Goal: Information Seeking & Learning: Learn about a topic

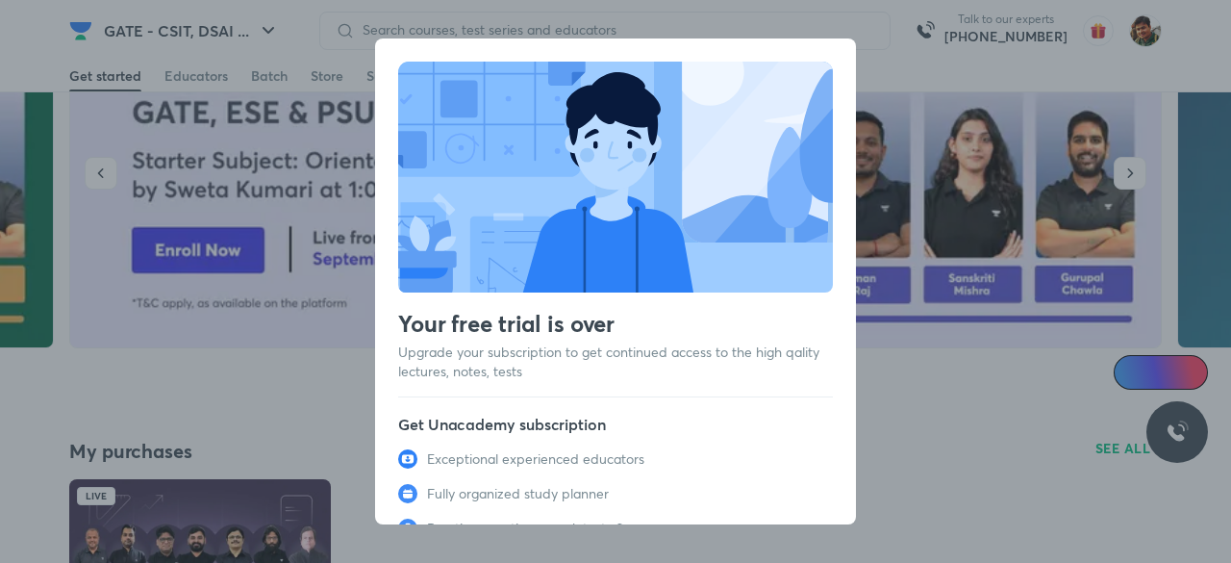
click at [907, 435] on div "Your free trial is over Upgrade your subscription to get continued access to th…" at bounding box center [615, 281] width 1231 height 563
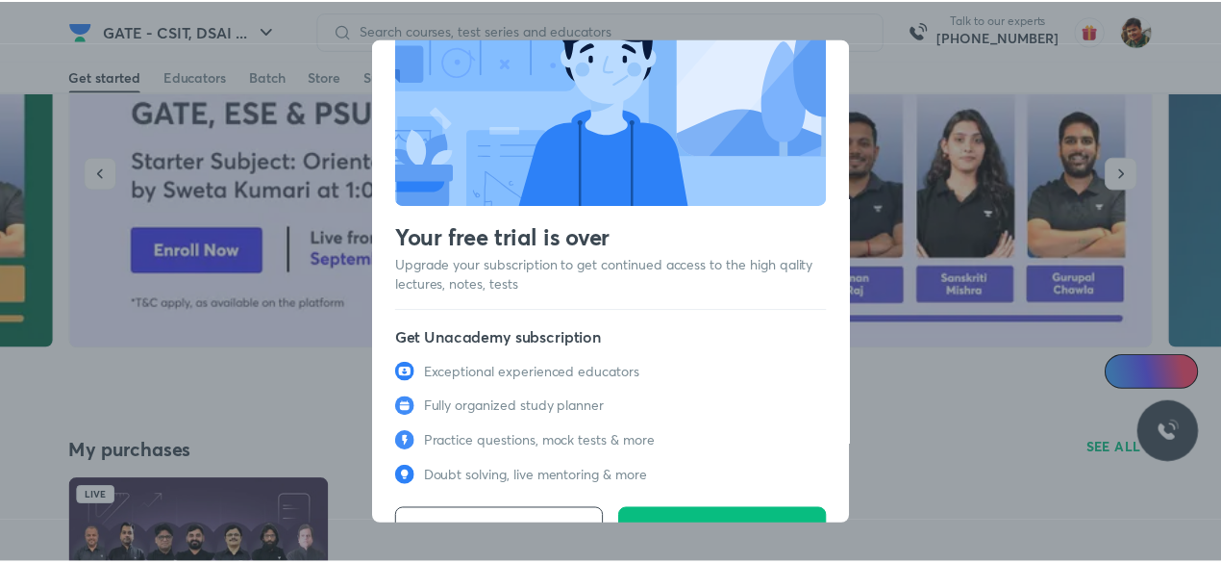
scroll to position [132, 0]
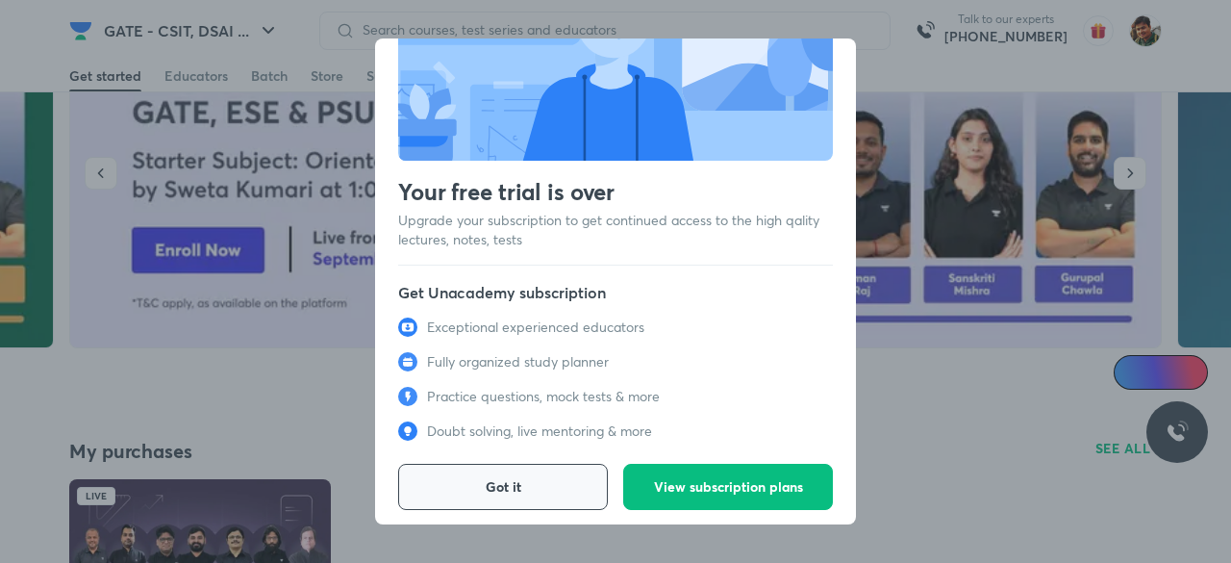
drag, startPoint x: 531, startPoint y: 482, endPoint x: 496, endPoint y: 488, distance: 35.3
click at [531, 482] on button "Got it" at bounding box center [503, 486] width 210 height 46
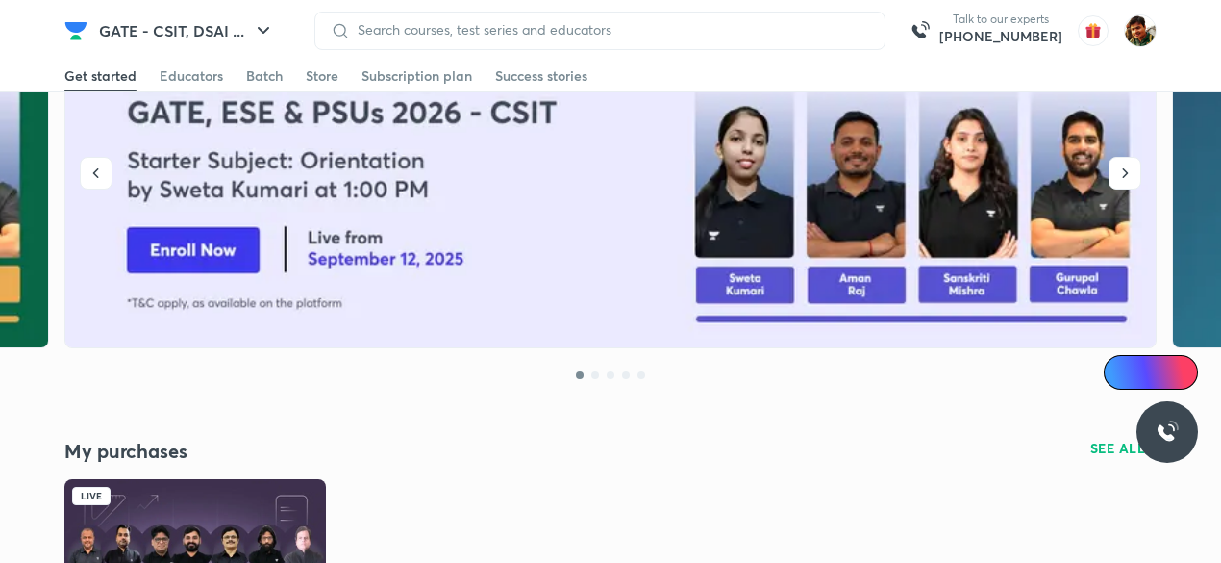
drag, startPoint x: 189, startPoint y: 544, endPoint x: 390, endPoint y: 400, distance: 247.4
click at [188, 544] on img at bounding box center [195, 552] width 262 height 146
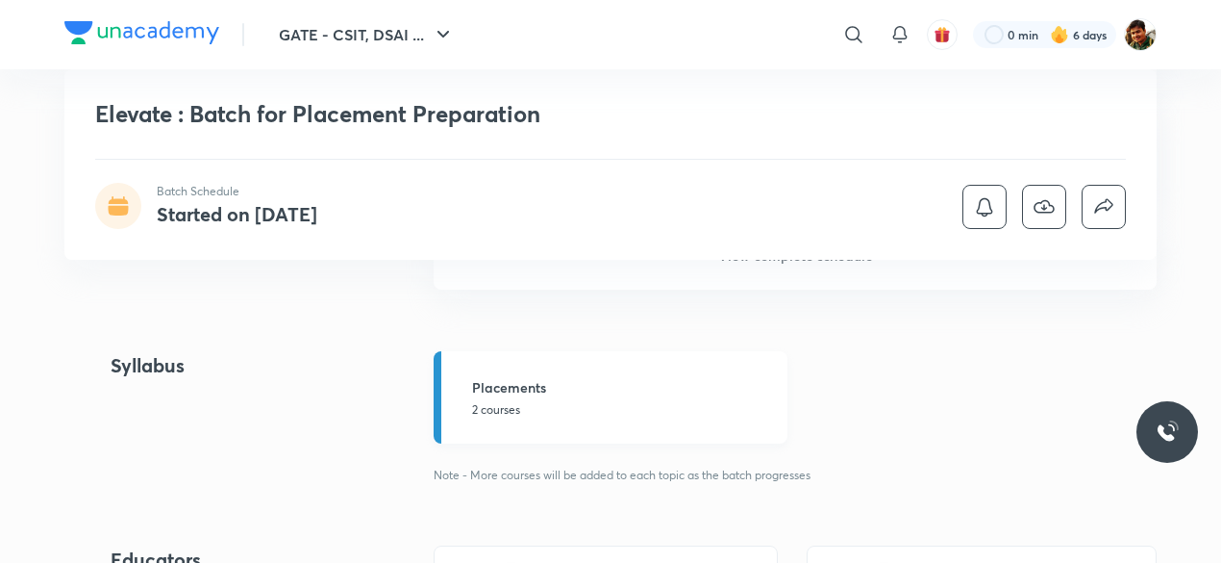
scroll to position [1250, 0]
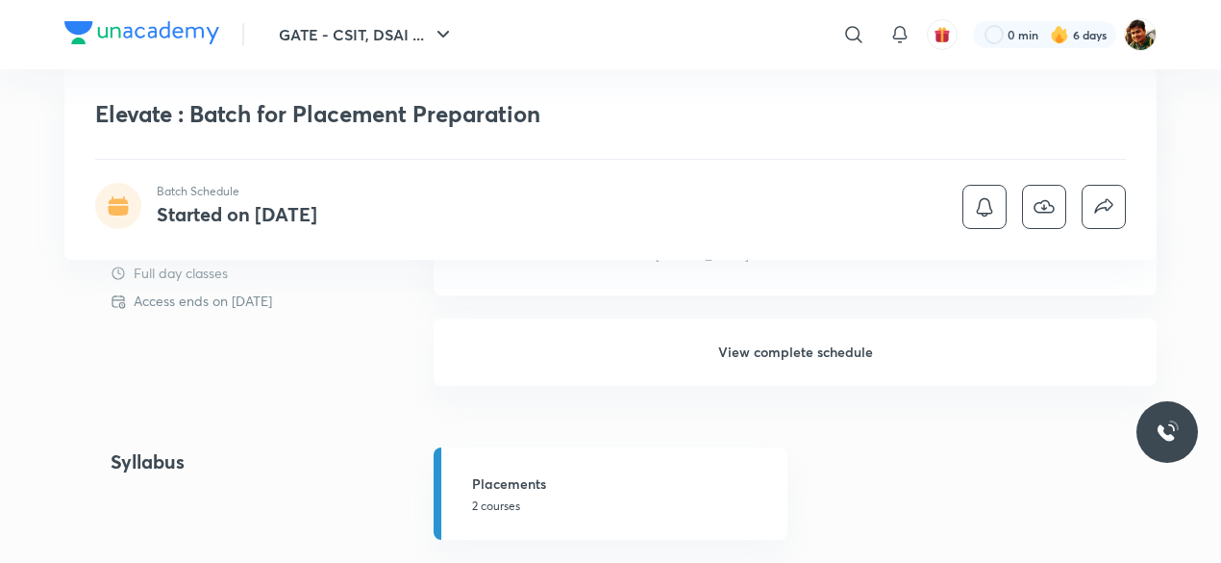
click at [791, 345] on h6 "View complete schedule" at bounding box center [795, 351] width 723 height 67
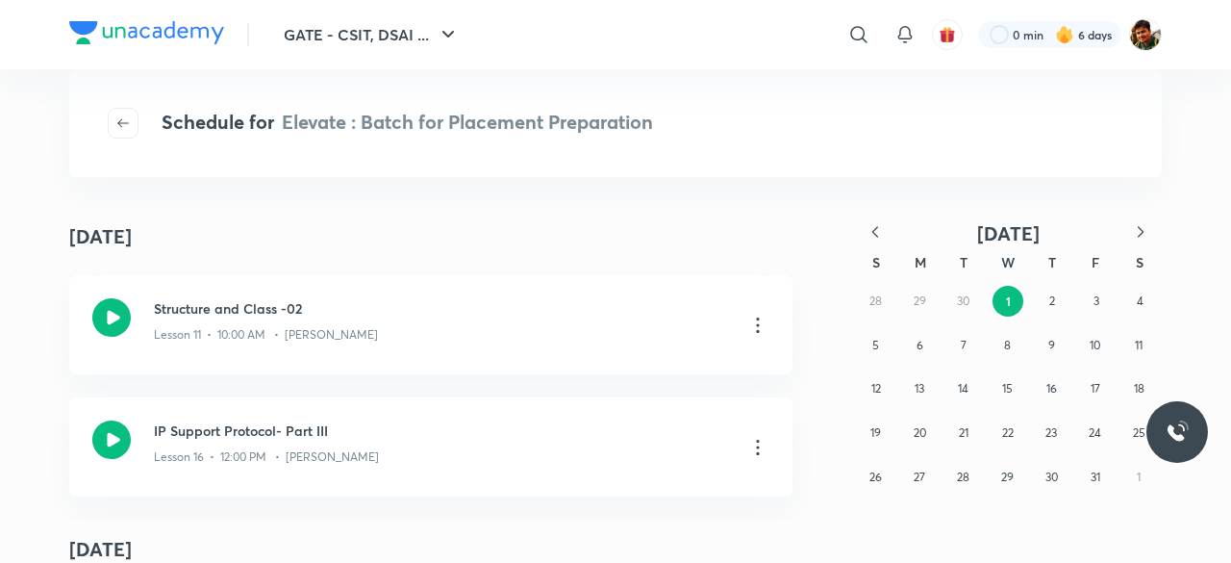
click at [873, 233] on icon "button" at bounding box center [875, 231] width 6 height 11
click at [1138, 230] on icon "button" at bounding box center [1140, 231] width 19 height 19
click at [872, 228] on icon "button" at bounding box center [874, 231] width 19 height 19
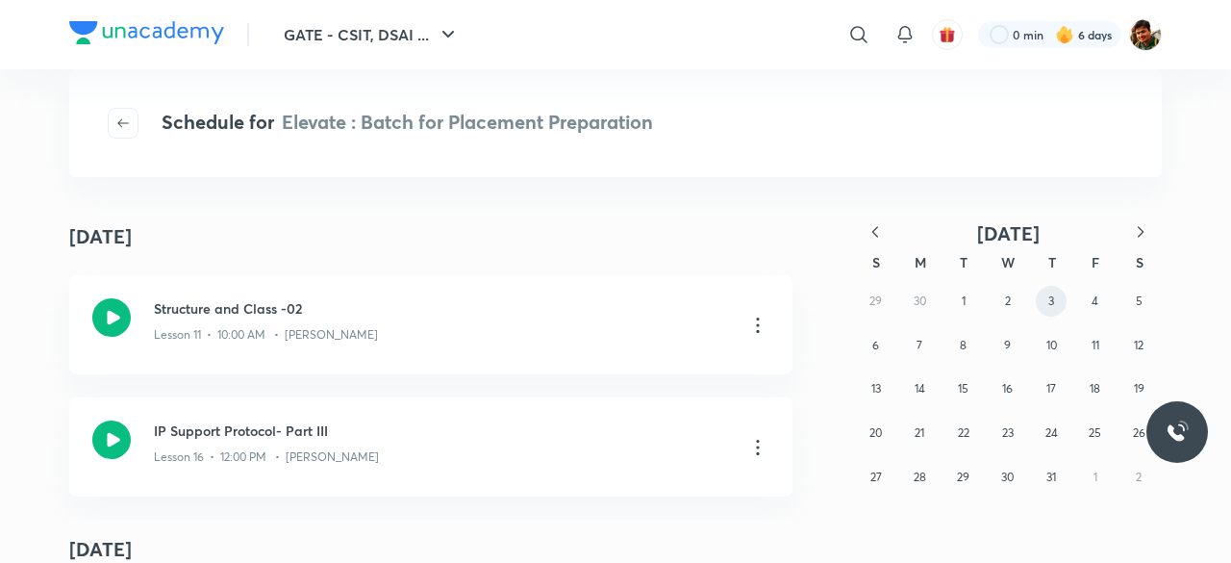
click at [1056, 305] on button "3" at bounding box center [1051, 301] width 31 height 31
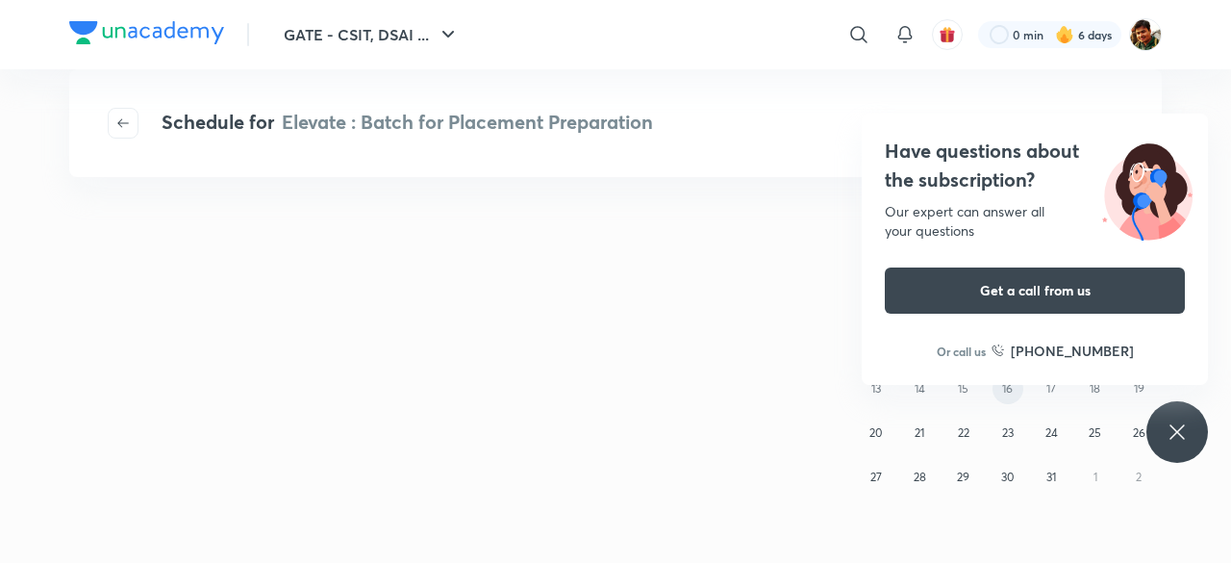
drag, startPoint x: 1185, startPoint y: 436, endPoint x: 1003, endPoint y: 402, distance: 184.8
click at [1182, 436] on icon at bounding box center [1176, 431] width 23 height 23
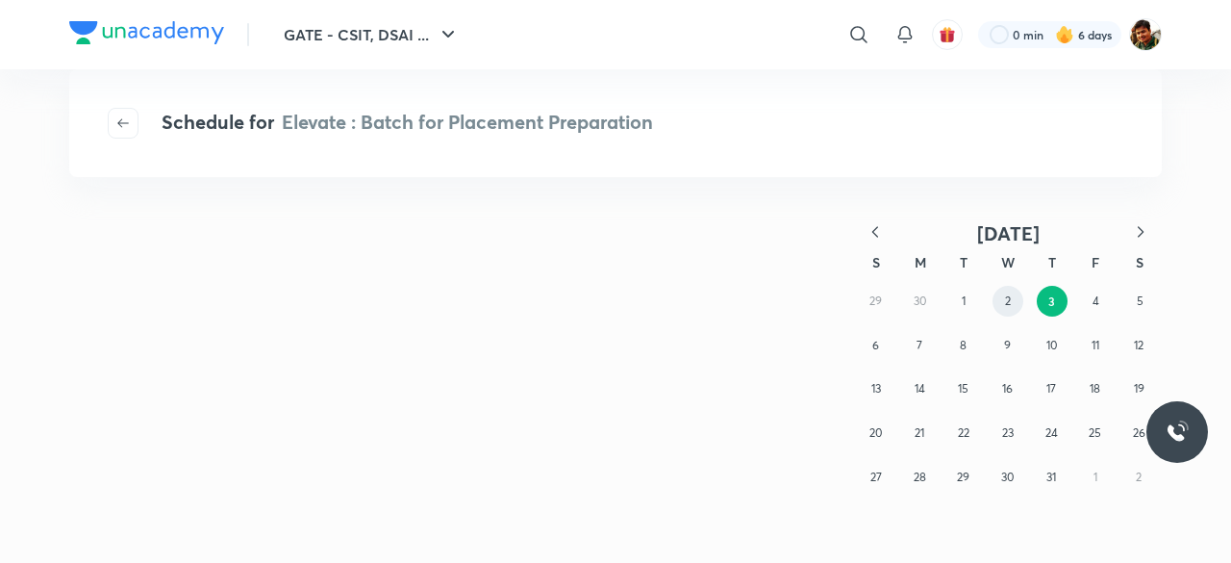
click at [1006, 305] on abbr "2" at bounding box center [1008, 300] width 6 height 14
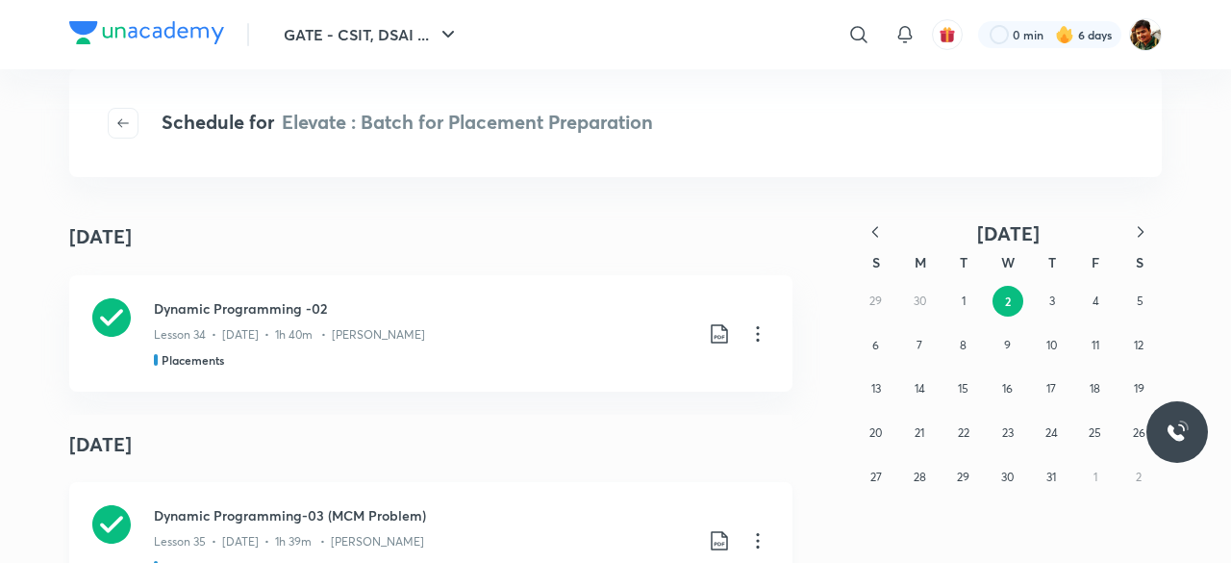
scroll to position [192, 0]
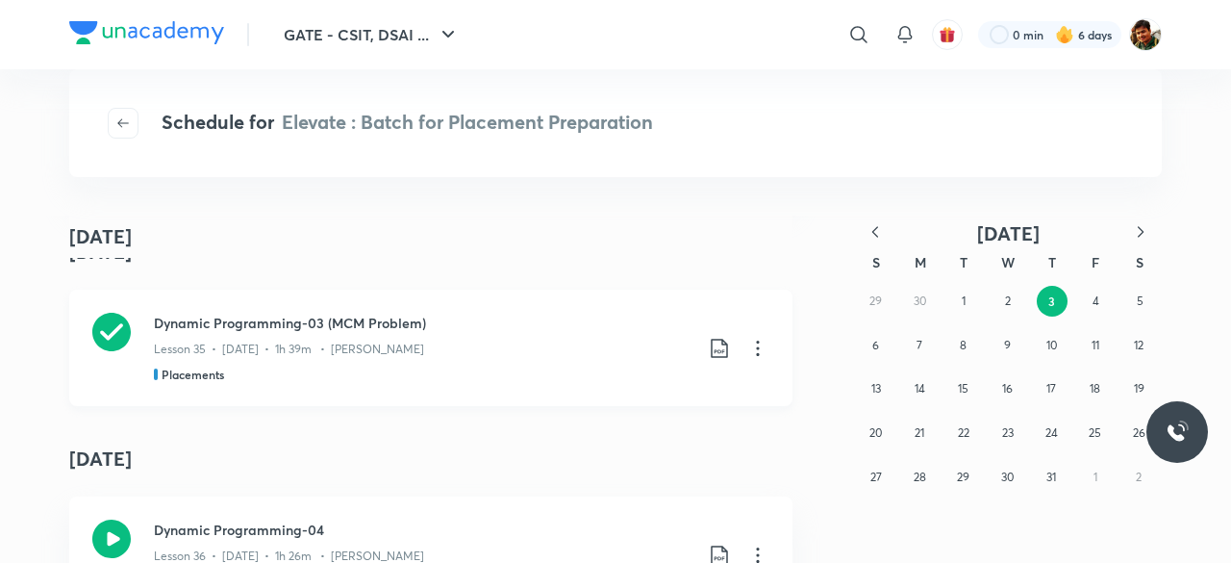
click at [96, 323] on icon at bounding box center [111, 332] width 38 height 38
